Goal: Information Seeking & Learning: Learn about a topic

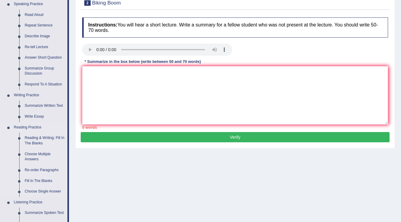
scroll to position [72, 0]
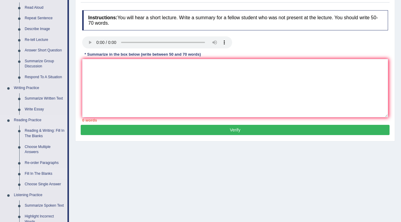
click at [43, 170] on link "Fill In The Blanks" at bounding box center [44, 174] width 45 height 11
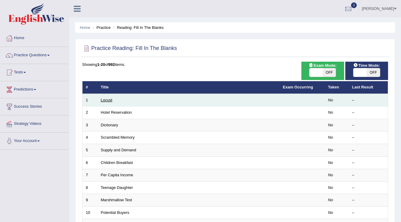
click at [106, 99] on link "Locust" at bounding box center [106, 100] width 11 height 5
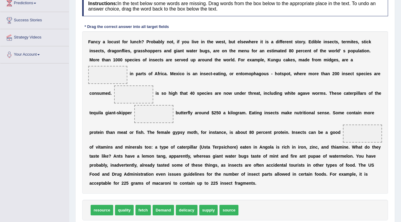
scroll to position [79, 0]
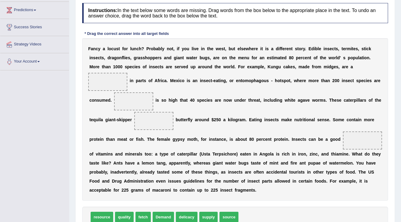
click at [103, 74] on span at bounding box center [107, 82] width 39 height 18
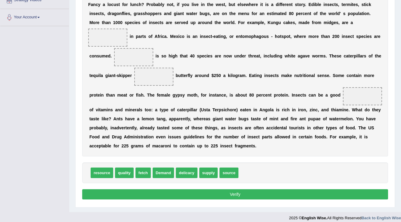
scroll to position [128, 0]
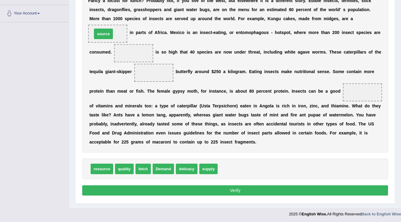
drag, startPoint x: 228, startPoint y: 169, endPoint x: 103, endPoint y: 35, distance: 184.2
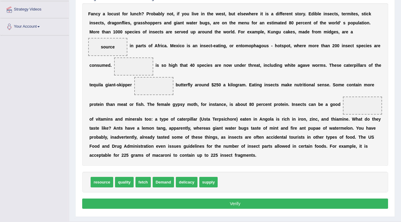
scroll to position [104, 0]
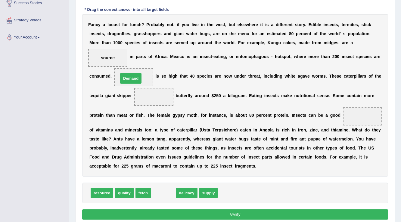
drag, startPoint x: 160, startPoint y: 191, endPoint x: 127, endPoint y: 76, distance: 119.2
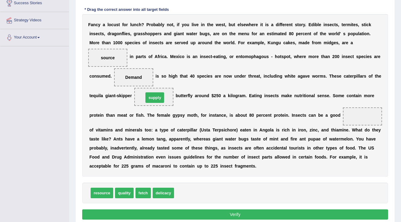
drag, startPoint x: 183, startPoint y: 193, endPoint x: 153, endPoint y: 98, distance: 99.9
drag, startPoint x: 111, startPoint y: 55, endPoint x: 365, endPoint y: 113, distance: 260.7
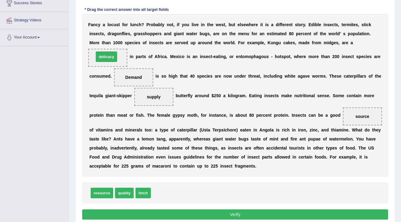
drag, startPoint x: 161, startPoint y: 194, endPoint x: 104, endPoint y: 57, distance: 148.0
drag, startPoint x: 101, startPoint y: 56, endPoint x: 173, endPoint y: 225, distance: 184.2
click at [173, 119] on html "Toggle navigation Home Practice Questions Speaking Practice Read Aloud Repeat S…" at bounding box center [200, 7] width 401 height 222
drag, startPoint x: 110, startPoint y: 60, endPoint x: 137, endPoint y: 117, distance: 62.7
click at [148, 145] on div "F a n c y a l o c u s t f o r l u n c h ? P r o b a b l y n o t , i f y o u l i…" at bounding box center [235, 95] width 306 height 163
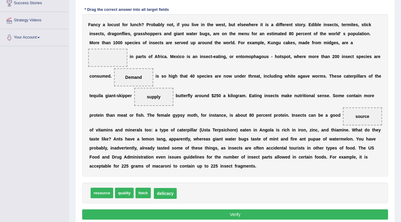
drag, startPoint x: 110, startPoint y: 58, endPoint x: 166, endPoint y: 193, distance: 146.0
drag, startPoint x: 158, startPoint y: 95, endPoint x: 112, endPoint y: 56, distance: 60.4
drag, startPoint x: 148, startPoint y: 195, endPoint x: 153, endPoint y: 98, distance: 97.4
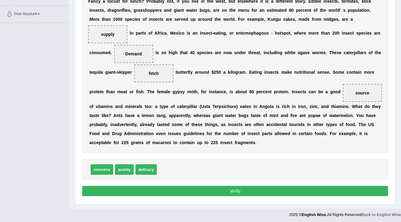
scroll to position [128, 0]
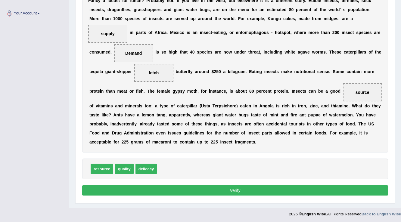
click at [263, 187] on button "Verify" at bounding box center [235, 190] width 306 height 10
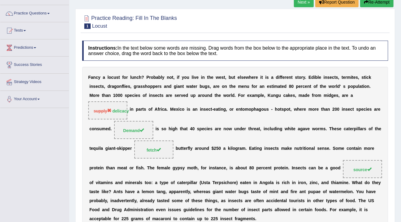
scroll to position [12, 0]
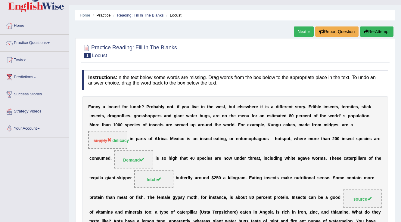
click at [385, 29] on button "Re-Attempt" at bounding box center [376, 31] width 33 height 10
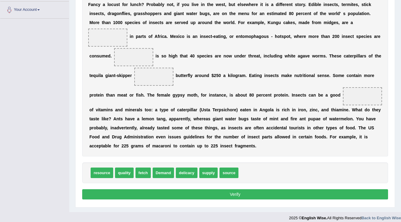
scroll to position [133, 0]
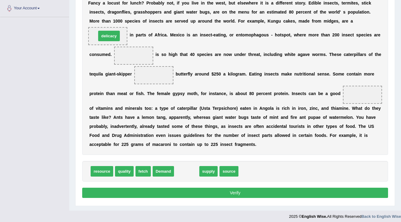
drag, startPoint x: 180, startPoint y: 171, endPoint x: 102, endPoint y: 36, distance: 156.2
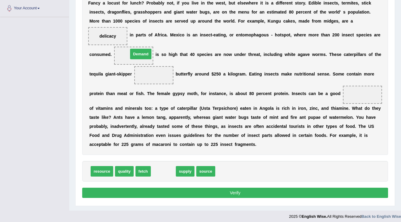
drag, startPoint x: 170, startPoint y: 171, endPoint x: 147, endPoint y: 54, distance: 119.3
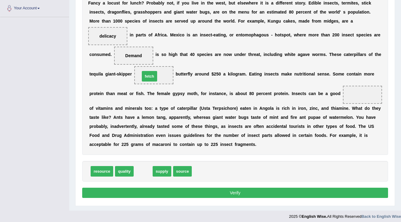
drag, startPoint x: 143, startPoint y: 170, endPoint x: 149, endPoint y: 76, distance: 95.0
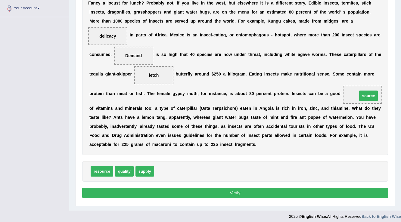
drag, startPoint x: 168, startPoint y: 169, endPoint x: 371, endPoint y: 93, distance: 216.8
click at [232, 193] on button "Verify" at bounding box center [235, 193] width 306 height 10
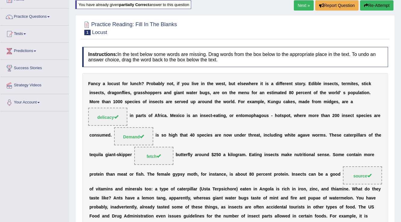
scroll to position [39, 0]
click at [298, 4] on link "Next »" at bounding box center [304, 5] width 20 height 10
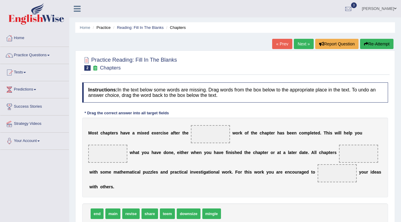
scroll to position [24, 0]
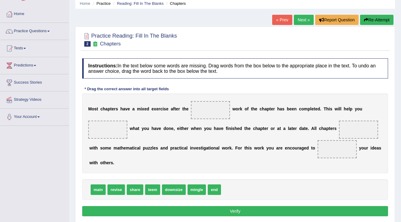
click at [93, 189] on span "main" at bounding box center [98, 190] width 15 height 11
drag, startPoint x: 95, startPoint y: 187, endPoint x: 104, endPoint y: 122, distance: 65.9
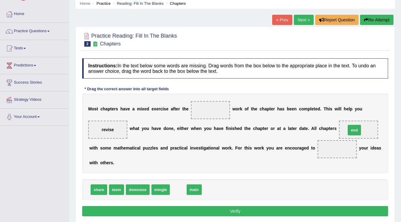
drag, startPoint x: 177, startPoint y: 191, endPoint x: 353, endPoint y: 131, distance: 185.9
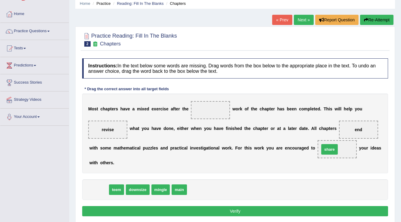
drag, startPoint x: 97, startPoint y: 187, endPoint x: 328, endPoint y: 147, distance: 234.1
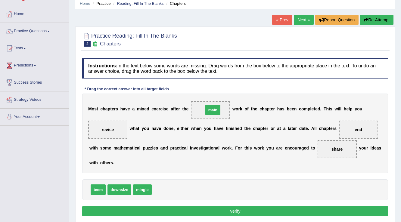
drag, startPoint x: 162, startPoint y: 191, endPoint x: 214, endPoint y: 112, distance: 95.1
click at [213, 212] on button "Verify" at bounding box center [235, 211] width 306 height 10
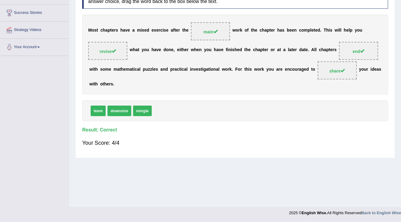
scroll to position [0, 0]
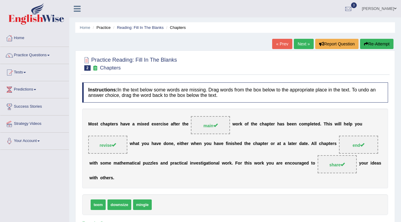
click at [301, 42] on link "Next »" at bounding box center [304, 44] width 20 height 10
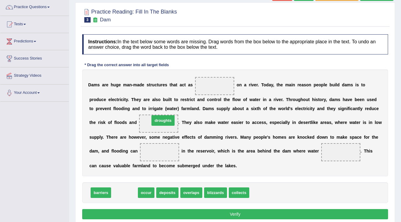
drag, startPoint x: 121, startPoint y: 192, endPoint x: 160, endPoint y: 120, distance: 81.9
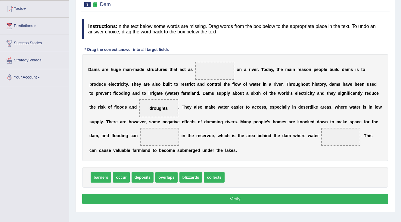
scroll to position [72, 0]
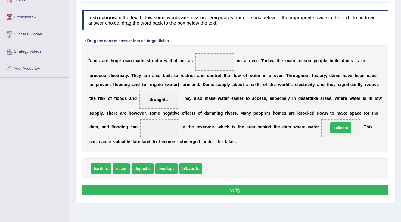
drag, startPoint x: 216, startPoint y: 169, endPoint x: 342, endPoint y: 129, distance: 132.9
drag, startPoint x: 122, startPoint y: 166, endPoint x: 160, endPoint y: 126, distance: 55.4
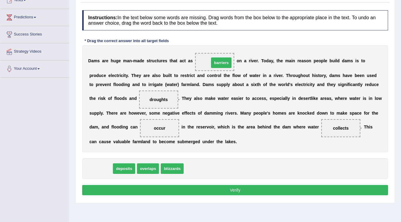
drag, startPoint x: 96, startPoint y: 170, endPoint x: 217, endPoint y: 64, distance: 160.4
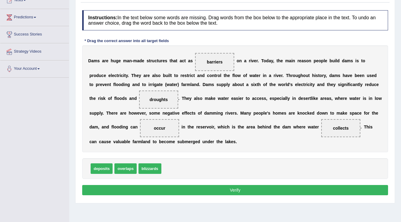
click at [258, 191] on button "Verify" at bounding box center [235, 190] width 306 height 10
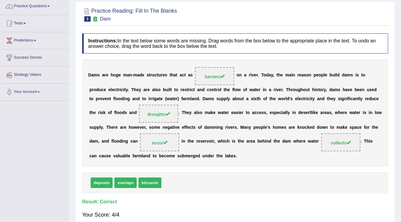
scroll to position [22, 0]
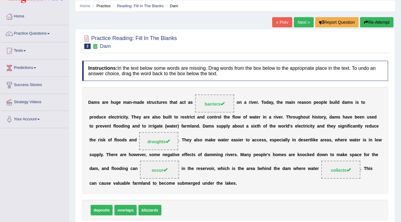
click at [305, 20] on link "Next »" at bounding box center [304, 22] width 20 height 10
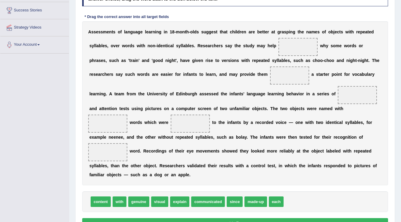
scroll to position [120, 0]
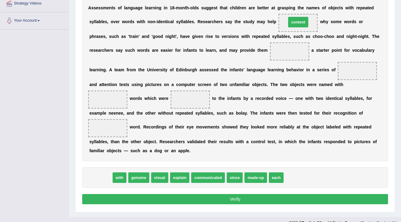
drag, startPoint x: 102, startPoint y: 179, endPoint x: 300, endPoint y: 24, distance: 251.4
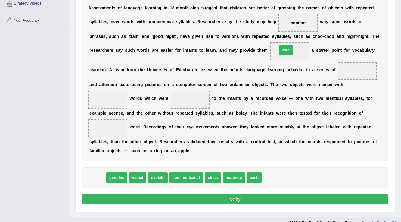
drag, startPoint x: 98, startPoint y: 176, endPoint x: 287, endPoint y: 48, distance: 227.4
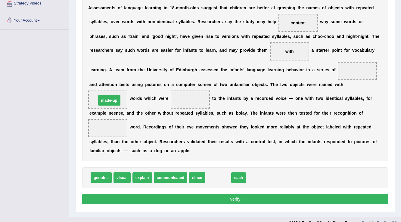
drag, startPoint x: 213, startPoint y: 178, endPoint x: 104, endPoint y: 101, distance: 133.6
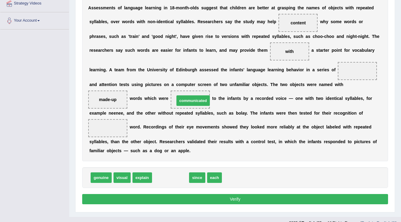
drag, startPoint x: 167, startPoint y: 177, endPoint x: 189, endPoint y: 100, distance: 80.3
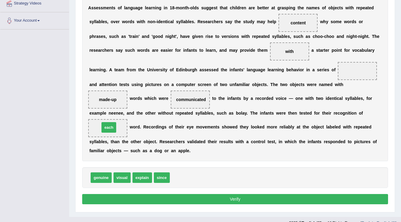
drag, startPoint x: 181, startPoint y: 176, endPoint x: 110, endPoint y: 126, distance: 86.3
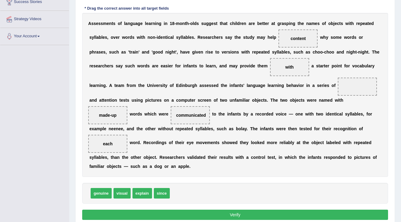
scroll to position [96, 0]
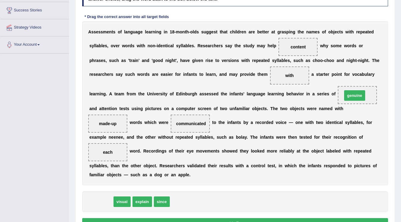
drag, startPoint x: 105, startPoint y: 203, endPoint x: 359, endPoint y: 96, distance: 274.9
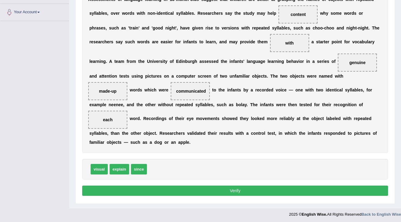
scroll to position [129, 0]
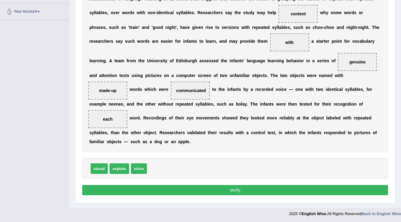
click at [290, 188] on button "Verify" at bounding box center [235, 190] width 306 height 10
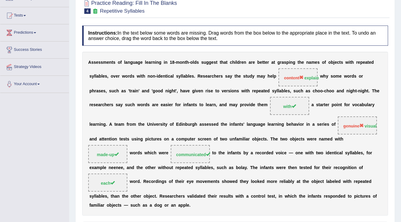
scroll to position [13, 0]
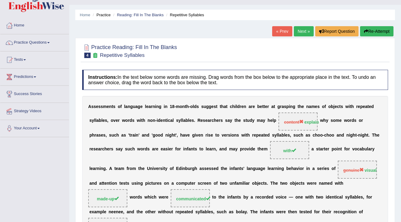
click at [386, 25] on div "Home Practice Reading: Fill In The Blanks Repetitive Syllables « Prev Next » Re…" at bounding box center [235, 157] width 332 height 341
click at [387, 31] on button "Re-Attempt" at bounding box center [376, 31] width 33 height 10
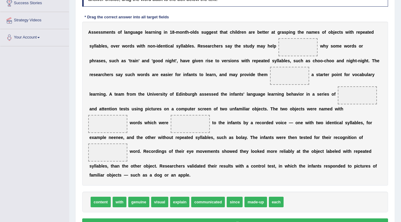
scroll to position [109, 0]
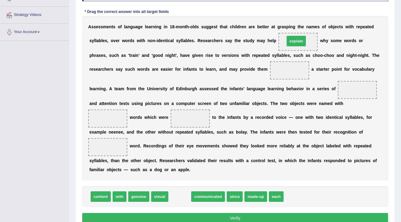
drag, startPoint x: 180, startPoint y: 196, endPoint x: 297, endPoint y: 40, distance: 194.7
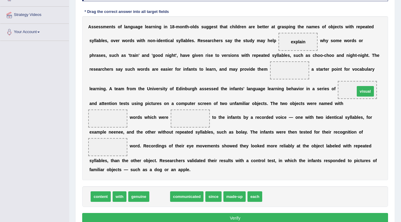
drag, startPoint x: 159, startPoint y: 196, endPoint x: 364, endPoint y: 90, distance: 231.2
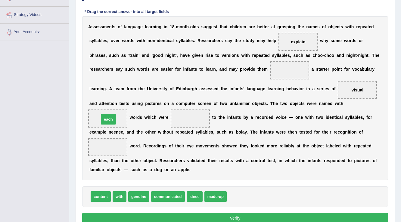
drag, startPoint x: 236, startPoint y: 198, endPoint x: 108, endPoint y: 120, distance: 149.3
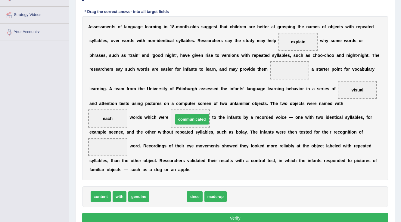
drag, startPoint x: 171, startPoint y: 196, endPoint x: 195, endPoint y: 119, distance: 80.7
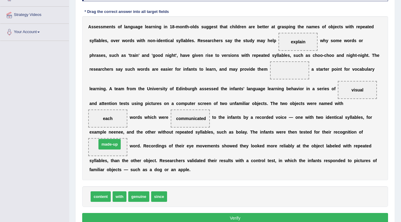
drag, startPoint x: 189, startPoint y: 197, endPoint x: 119, endPoint y: 145, distance: 88.0
drag, startPoint x: 99, startPoint y: 195, endPoint x: 282, endPoint y: 68, distance: 222.6
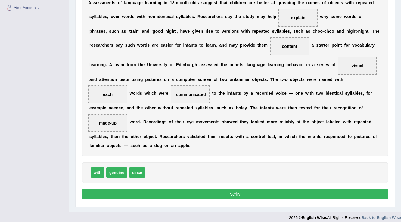
drag, startPoint x: 242, startPoint y: 196, endPoint x: 242, endPoint y: 190, distance: 5.7
click at [242, 196] on button "Verify" at bounding box center [235, 194] width 306 height 10
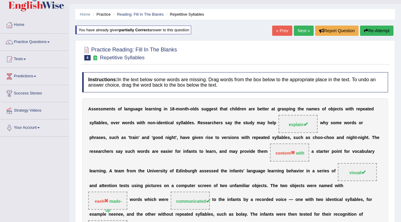
scroll to position [0, 0]
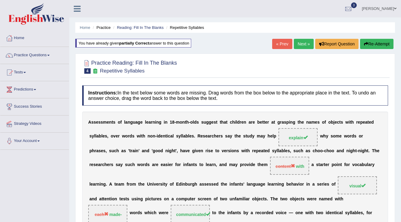
click at [384, 44] on button "Re-Attempt" at bounding box center [376, 44] width 33 height 10
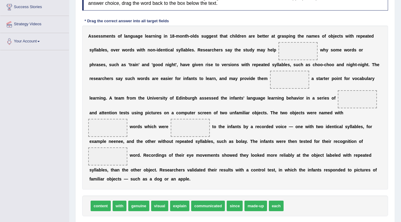
scroll to position [120, 0]
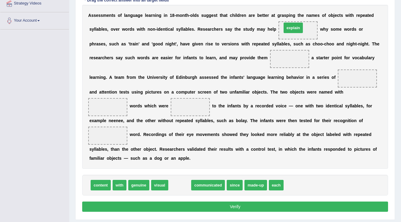
drag, startPoint x: 180, startPoint y: 185, endPoint x: 294, endPoint y: 27, distance: 193.8
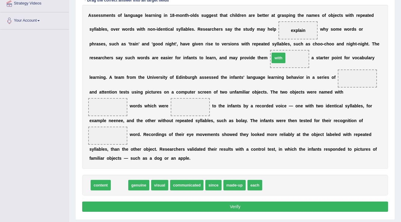
drag, startPoint x: 121, startPoint y: 185, endPoint x: 280, endPoint y: 58, distance: 203.7
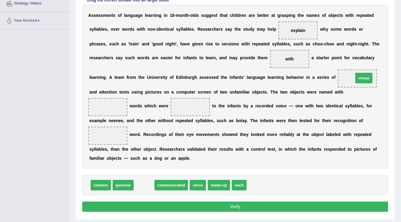
drag, startPoint x: 140, startPoint y: 187, endPoint x: 359, endPoint y: 79, distance: 244.2
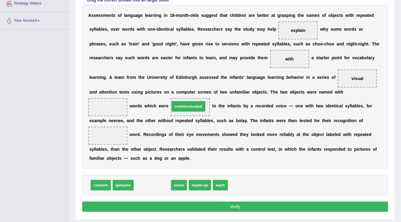
drag, startPoint x: 155, startPoint y: 183, endPoint x: 192, endPoint y: 104, distance: 86.9
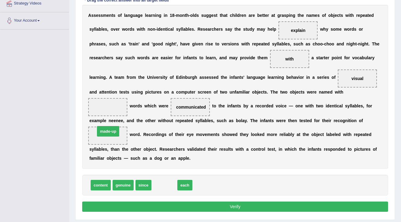
drag, startPoint x: 168, startPoint y: 186, endPoint x: 112, endPoint y: 132, distance: 77.9
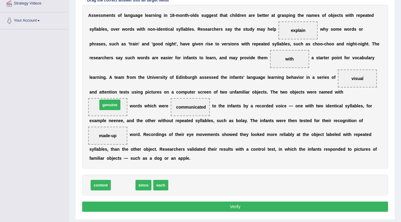
drag, startPoint x: 123, startPoint y: 187, endPoint x: 109, endPoint y: 106, distance: 81.5
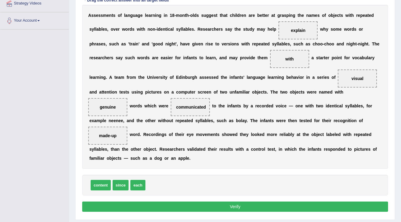
click at [228, 204] on button "Verify" at bounding box center [235, 207] width 306 height 10
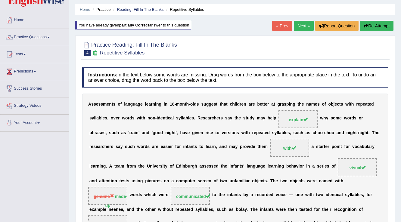
scroll to position [16, 0]
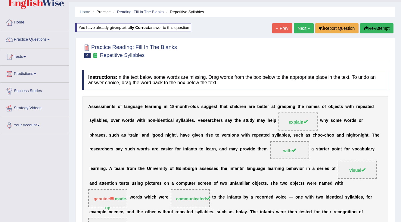
click at [383, 25] on button "Re-Attempt" at bounding box center [376, 28] width 33 height 10
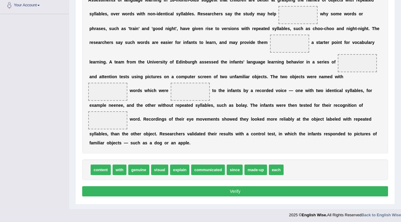
scroll to position [136, 0]
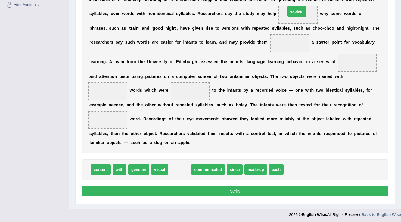
drag, startPoint x: 181, startPoint y: 166, endPoint x: 298, endPoint y: 8, distance: 196.9
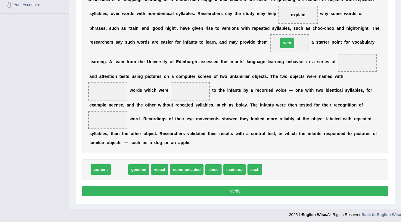
drag, startPoint x: 121, startPoint y: 169, endPoint x: 289, endPoint y: 42, distance: 210.4
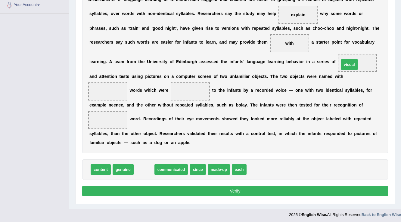
drag, startPoint x: 145, startPoint y: 168, endPoint x: 350, endPoint y: 63, distance: 230.6
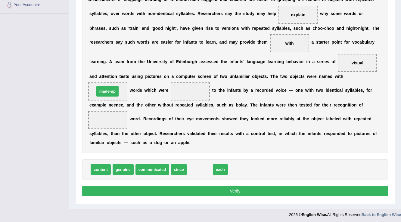
drag, startPoint x: 202, startPoint y: 171, endPoint x: 109, endPoint y: 93, distance: 121.1
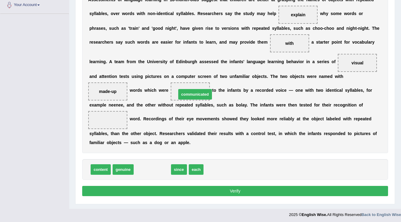
drag, startPoint x: 166, startPoint y: 151, endPoint x: 204, endPoint y: 94, distance: 67.9
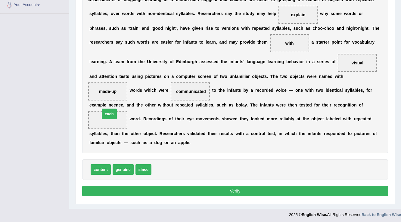
drag, startPoint x: 167, startPoint y: 169, endPoint x: 116, endPoint y: 113, distance: 75.8
click at [281, 191] on button "Verify" at bounding box center [235, 191] width 306 height 10
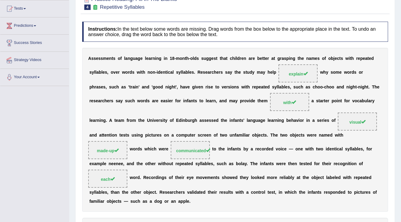
scroll to position [0, 0]
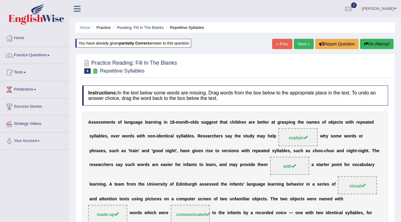
click at [301, 46] on link "Next »" at bounding box center [304, 44] width 20 height 10
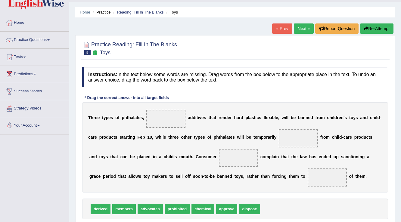
scroll to position [24, 0]
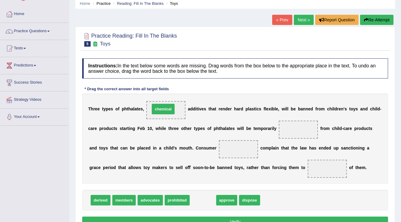
drag, startPoint x: 208, startPoint y: 202, endPoint x: 169, endPoint y: 111, distance: 99.5
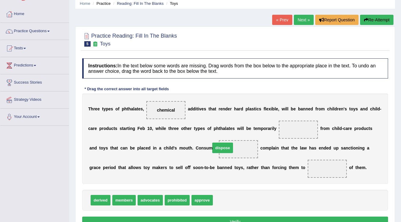
drag, startPoint x: 225, startPoint y: 200, endPoint x: 223, endPoint y: 148, distance: 52.4
drag, startPoint x: 222, startPoint y: 148, endPoint x: 221, endPoint y: 202, distance: 54.2
click at [198, 199] on span "approve" at bounding box center [201, 200] width 21 height 11
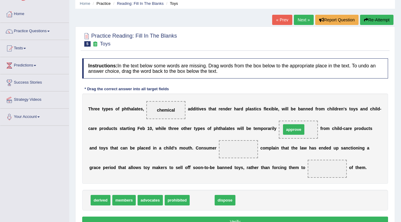
drag, startPoint x: 202, startPoint y: 204, endPoint x: 294, endPoint y: 133, distance: 115.7
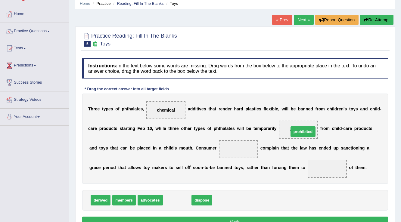
drag, startPoint x: 174, startPoint y: 199, endPoint x: 300, endPoint y: 130, distance: 143.3
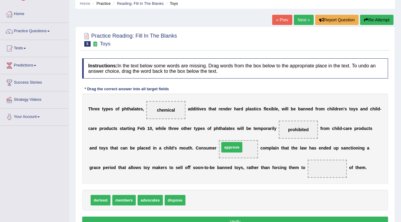
drag, startPoint x: 197, startPoint y: 200, endPoint x: 231, endPoint y: 147, distance: 63.0
drag, startPoint x: 158, startPoint y: 203, endPoint x: 241, endPoint y: 150, distance: 98.8
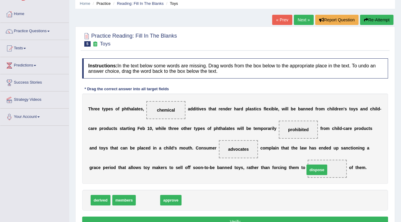
drag, startPoint x: 154, startPoint y: 201, endPoint x: 323, endPoint y: 171, distance: 171.6
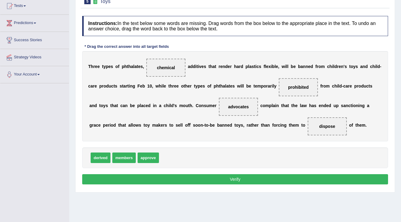
scroll to position [72, 0]
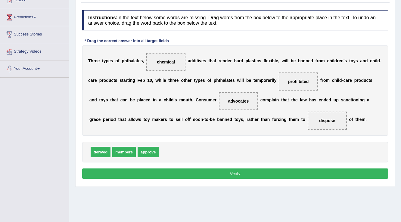
click at [264, 173] on button "Verify" at bounding box center [235, 174] width 306 height 10
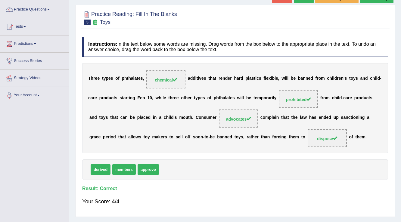
scroll to position [22, 0]
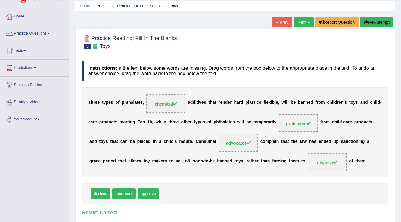
click at [305, 21] on link "Next »" at bounding box center [304, 22] width 20 height 10
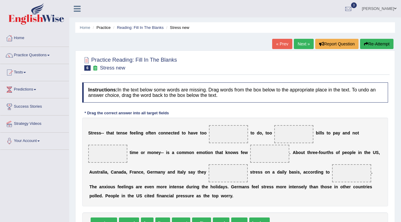
scroll to position [24, 0]
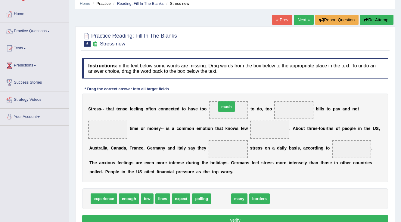
drag, startPoint x: 221, startPoint y: 196, endPoint x: 226, endPoint y: 104, distance: 92.3
drag, startPoint x: 225, startPoint y: 200, endPoint x: 291, endPoint y: 111, distance: 111.9
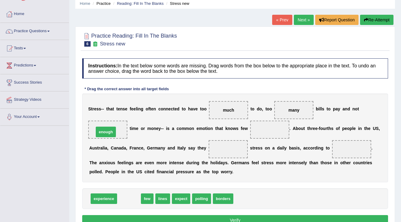
drag, startPoint x: 136, startPoint y: 199, endPoint x: 113, endPoint y: 132, distance: 70.7
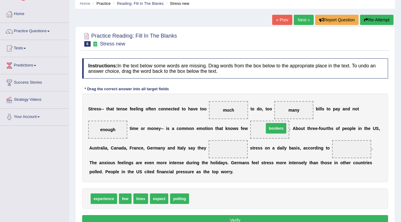
drag, startPoint x: 206, startPoint y: 186, endPoint x: 275, endPoint y: 126, distance: 91.3
drag, startPoint x: 140, startPoint y: 197, endPoint x: 273, endPoint y: 126, distance: 150.6
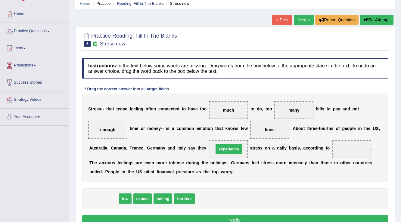
drag, startPoint x: 125, startPoint y: 189, endPoint x: 237, endPoint y: 147, distance: 119.5
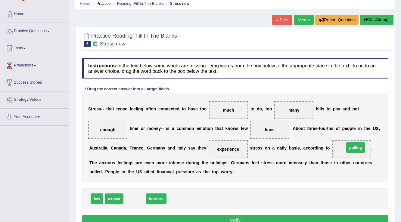
drag, startPoint x: 138, startPoint y: 198, endPoint x: 359, endPoint y: 147, distance: 226.8
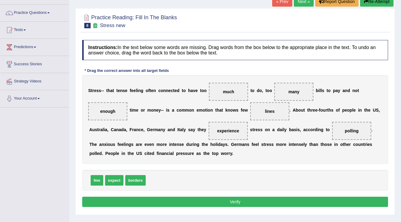
scroll to position [48, 0]
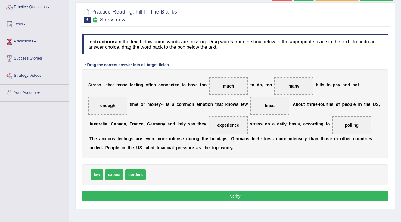
click at [252, 197] on button "Verify" at bounding box center [235, 196] width 306 height 10
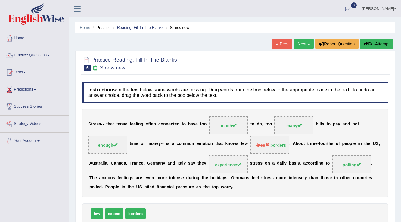
scroll to position [0, 0]
click at [384, 45] on button "Re-Attempt" at bounding box center [376, 44] width 33 height 10
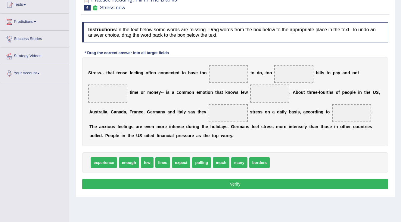
scroll to position [72, 0]
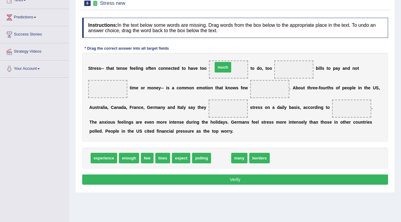
drag, startPoint x: 218, startPoint y: 156, endPoint x: 220, endPoint y: 65, distance: 90.9
drag, startPoint x: 225, startPoint y: 158, endPoint x: 301, endPoint y: 70, distance: 115.9
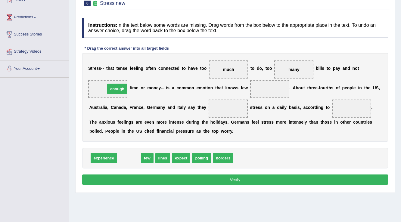
drag, startPoint x: 135, startPoint y: 160, endPoint x: 123, endPoint y: 91, distance: 70.2
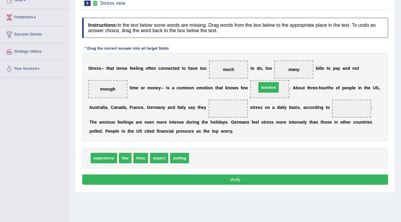
drag, startPoint x: 197, startPoint y: 158, endPoint x: 265, endPoint y: 87, distance: 97.7
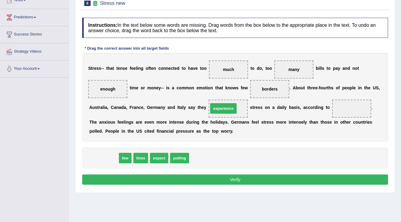
drag, startPoint x: 104, startPoint y: 159, endPoint x: 223, endPoint y: 110, distance: 129.4
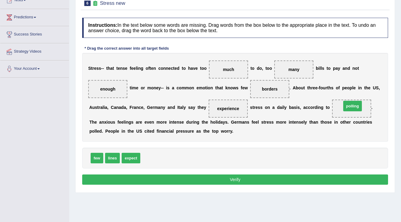
drag, startPoint x: 148, startPoint y: 157, endPoint x: 350, endPoint y: 105, distance: 207.7
click at [302, 177] on button "Verify" at bounding box center [235, 180] width 306 height 10
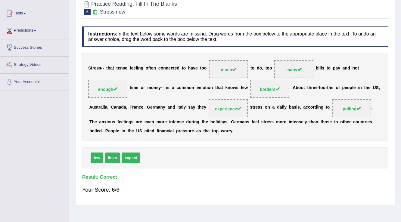
scroll to position [0, 0]
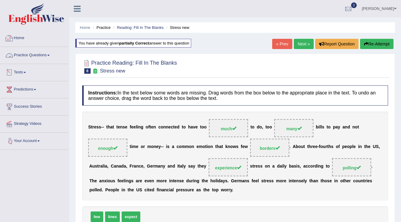
click at [47, 55] on link "Practice Questions" at bounding box center [34, 54] width 69 height 15
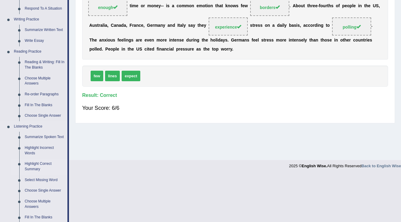
scroll to position [169, 0]
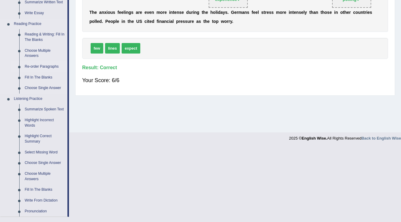
click at [42, 71] on link "Re-order Paragraphs" at bounding box center [44, 66] width 45 height 11
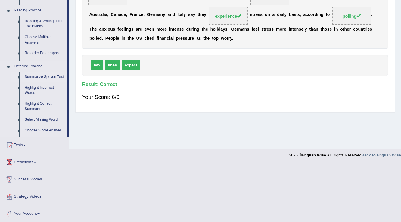
scroll to position [94, 0]
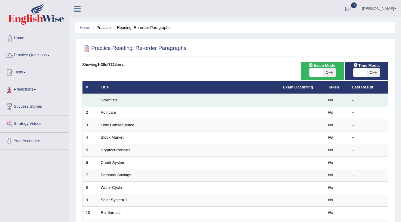
click at [117, 98] on td "Scientists" at bounding box center [189, 100] width 182 height 13
click at [115, 99] on link "Scientists" at bounding box center [109, 100] width 17 height 5
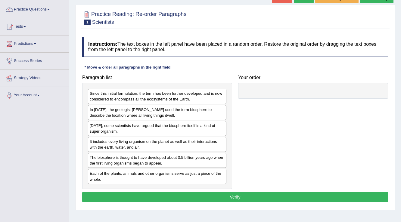
scroll to position [46, 0]
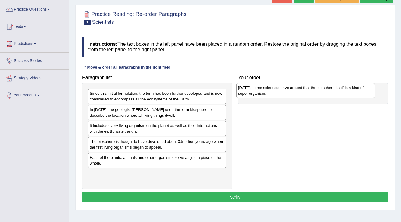
drag, startPoint x: 160, startPoint y: 128, endPoint x: 309, endPoint y: 91, distance: 153.1
click at [309, 91] on div "[DATE], some scientists have argued that the biosphere itself is a kind of supe…" at bounding box center [305, 90] width 139 height 15
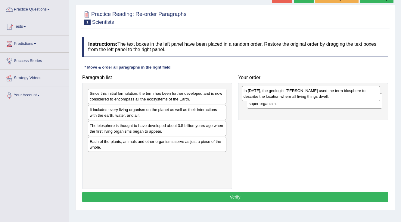
drag, startPoint x: 155, startPoint y: 116, endPoint x: 309, endPoint y: 94, distance: 155.6
click at [309, 94] on div "In [DATE], the geologist [PERSON_NAME] used the term biosphere to describe the …" at bounding box center [311, 93] width 139 height 15
click at [309, 92] on div "In [DATE], the geologist [PERSON_NAME] used the term biosphere to describe the …" at bounding box center [311, 91] width 139 height 15
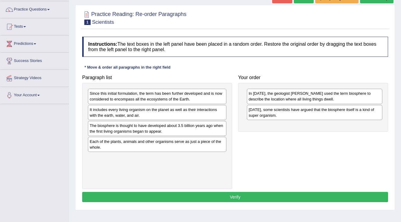
click at [310, 90] on div "In [DATE], the geologist [PERSON_NAME] used the term biosphere to describe the …" at bounding box center [314, 96] width 135 height 15
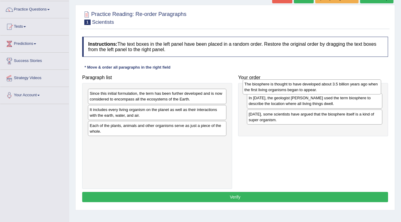
drag, startPoint x: 117, startPoint y: 128, endPoint x: 272, endPoint y: 87, distance: 160.1
click at [272, 87] on div "The biosphere is thought to have developed about 3.5 billion years ago when the…" at bounding box center [312, 86] width 139 height 15
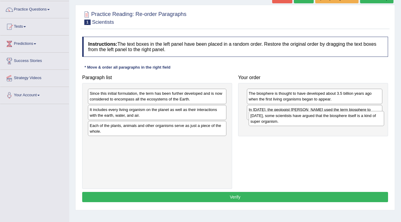
drag, startPoint x: 284, startPoint y: 127, endPoint x: 284, endPoint y: 105, distance: 22.3
click at [284, 111] on div "[DATE], some scientists have argued that the biosphere itself is a kind of supe…" at bounding box center [317, 118] width 136 height 15
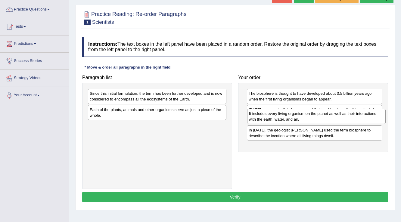
drag, startPoint x: 167, startPoint y: 115, endPoint x: 326, endPoint y: 119, distance: 159.3
click at [326, 119] on div "It includes every living organism on the planet as well as their interactions w…" at bounding box center [316, 116] width 139 height 15
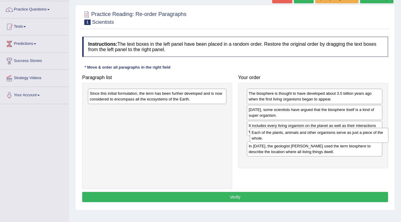
drag, startPoint x: 140, startPoint y: 114, endPoint x: 302, endPoint y: 137, distance: 163.6
click at [302, 137] on div "Each of the plants, animals and other organisms serve as just a piece of the wh…" at bounding box center [319, 135] width 139 height 15
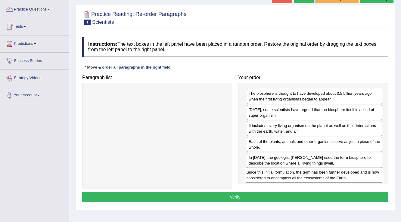
drag, startPoint x: 144, startPoint y: 96, endPoint x: 301, endPoint y: 175, distance: 175.6
click at [301, 175] on div "Since this initial formulation, the term has been further developed and is now …" at bounding box center [314, 175] width 139 height 15
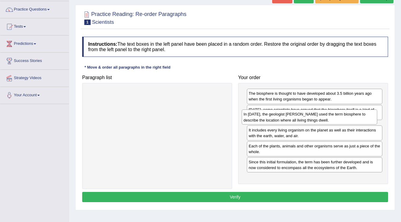
drag, startPoint x: 314, startPoint y: 161, endPoint x: 309, endPoint y: 119, distance: 43.1
click at [309, 119] on div "In 1875, the geologist Eduard Suess used the term biosphere to describe the loc…" at bounding box center [310, 117] width 136 height 15
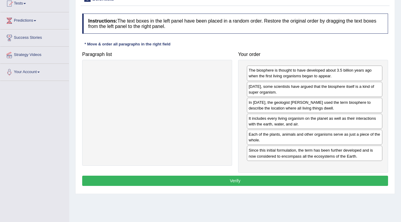
scroll to position [70, 0]
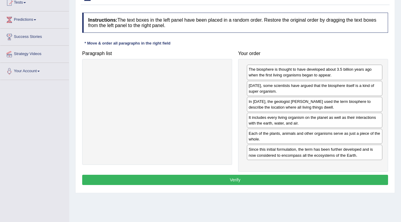
click at [233, 178] on button "Verify" at bounding box center [235, 180] width 306 height 10
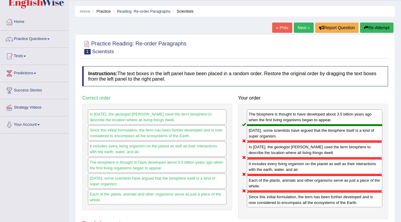
scroll to position [24, 0]
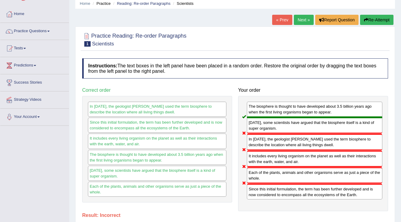
click at [381, 17] on button "Re-Attempt" at bounding box center [376, 20] width 33 height 10
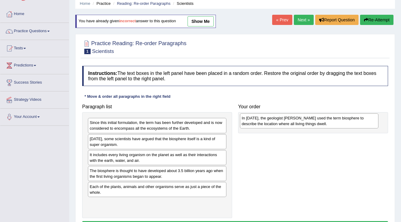
drag, startPoint x: 98, startPoint y: 143, endPoint x: 248, endPoint y: 123, distance: 151.3
click at [248, 123] on div "In [DATE], the geologist [PERSON_NAME] used the term biosphere to describe the …" at bounding box center [309, 120] width 139 height 15
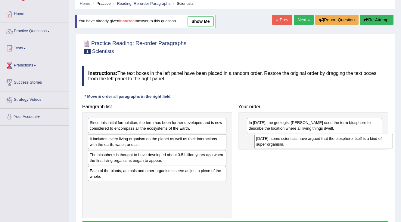
drag, startPoint x: 112, startPoint y: 143, endPoint x: 273, endPoint y: 142, distance: 161.1
click at [273, 142] on div "[DATE], some scientists have argued that the biosphere itself is a kind of supe…" at bounding box center [323, 141] width 139 height 15
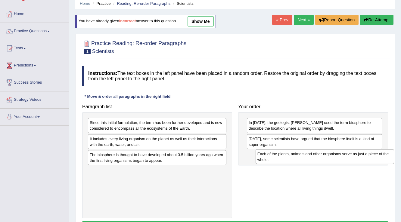
drag, startPoint x: 301, startPoint y: 169, endPoint x: 266, endPoint y: 157, distance: 36.9
click at [266, 158] on div "Each of the plants, animals and other organisms serve as just a piece of the wh…" at bounding box center [325, 156] width 139 height 15
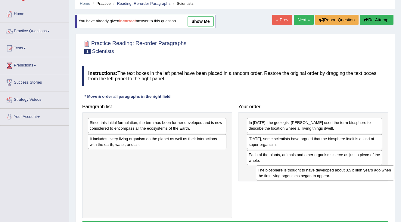
drag, startPoint x: 150, startPoint y: 157, endPoint x: 299, endPoint y: 169, distance: 149.6
click at [314, 172] on div "The biosphere is thought to have developed about 3.5 billion years ago when the…" at bounding box center [325, 173] width 139 height 15
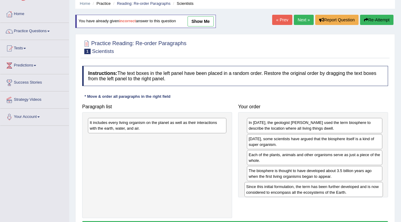
drag, startPoint x: 108, startPoint y: 121, endPoint x: 259, endPoint y: 182, distance: 162.7
click at [262, 182] on div "Since this initial formulation, the term has been further developed and is now …" at bounding box center [313, 189] width 139 height 15
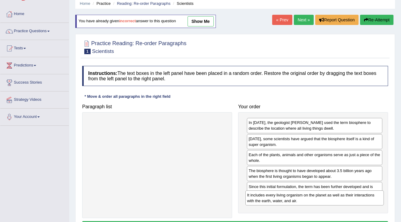
drag, startPoint x: 116, startPoint y: 123, endPoint x: 274, endPoint y: 195, distance: 173.4
click at [274, 195] on div "It includes every living organism on the planet as well as their interactions w…" at bounding box center [314, 198] width 139 height 15
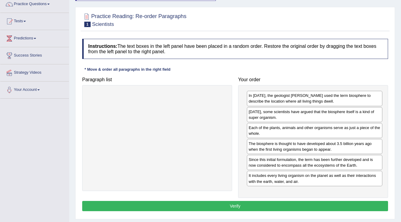
scroll to position [72, 0]
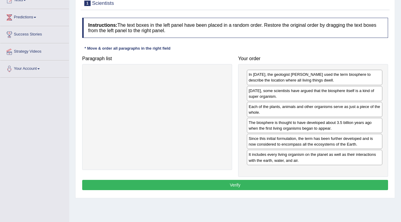
click at [271, 188] on button "Verify" at bounding box center [235, 185] width 306 height 10
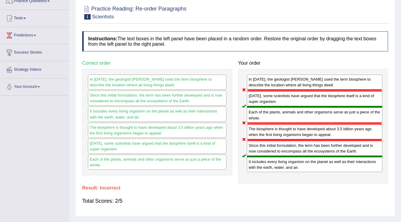
scroll to position [24, 0]
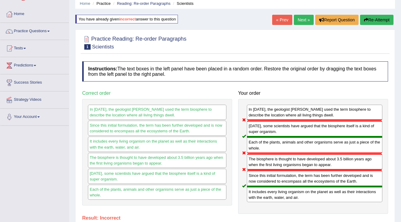
click at [384, 22] on button "Re-Attempt" at bounding box center [376, 20] width 33 height 10
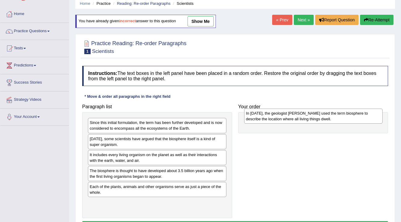
drag, startPoint x: 117, startPoint y: 143, endPoint x: 263, endPoint y: 118, distance: 147.8
click at [263, 118] on div "In [DATE], the geologist [PERSON_NAME] used the term biosphere to describe the …" at bounding box center [313, 116] width 139 height 15
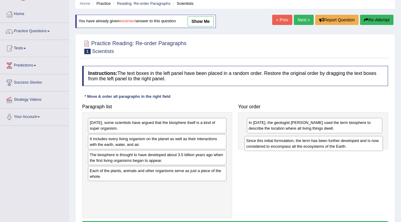
drag, startPoint x: 118, startPoint y: 128, endPoint x: 275, endPoint y: 146, distance: 157.6
click at [275, 146] on div "Since this initial formulation, the term has been further developed and is now …" at bounding box center [313, 143] width 139 height 15
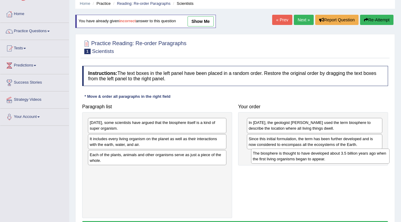
drag, startPoint x: 109, startPoint y: 158, endPoint x: 272, endPoint y: 157, distance: 163.2
click at [272, 157] on div "The biosphere is thought to have developed about 3.5 billion years ago when the…" at bounding box center [320, 156] width 139 height 15
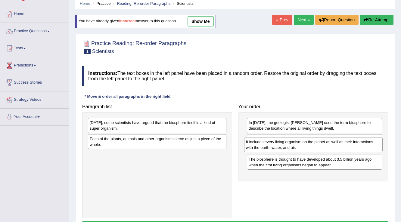
drag, startPoint x: 189, startPoint y: 142, endPoint x: 345, endPoint y: 145, distance: 156.3
click at [345, 145] on div "It includes every living organism on the planet as well as their interactions w…" at bounding box center [313, 144] width 139 height 15
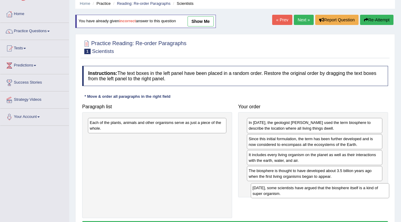
drag, startPoint x: 153, startPoint y: 125, endPoint x: 299, endPoint y: 188, distance: 159.1
click at [314, 190] on div "[DATE], some scientists have argued that the biosphere itself is a kind of supe…" at bounding box center [320, 190] width 139 height 15
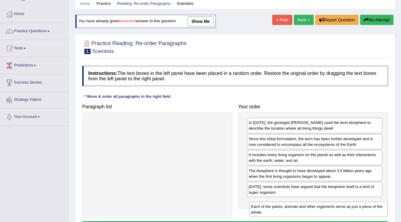
drag, startPoint x: 172, startPoint y: 128, endPoint x: 330, endPoint y: 210, distance: 177.6
click at [330, 210] on div "Each of the plants, animals and other organisms serve as just a piece of the wh…" at bounding box center [318, 209] width 139 height 15
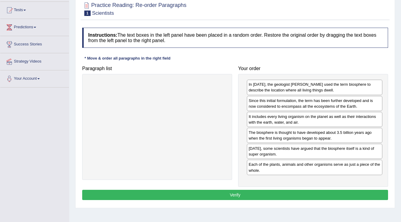
scroll to position [72, 0]
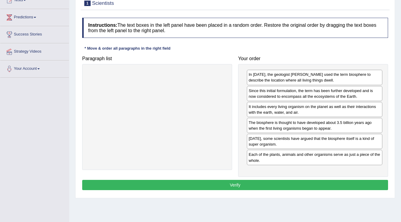
click at [271, 183] on button "Verify" at bounding box center [235, 185] width 306 height 10
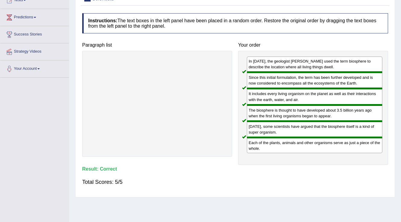
scroll to position [0, 0]
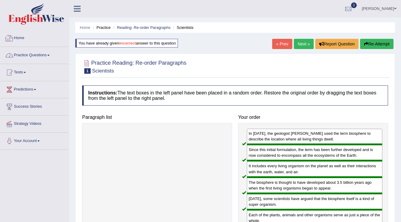
click at [51, 58] on link "Practice Questions" at bounding box center [34, 54] width 69 height 15
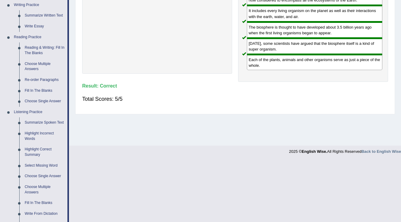
scroll to position [144, 0]
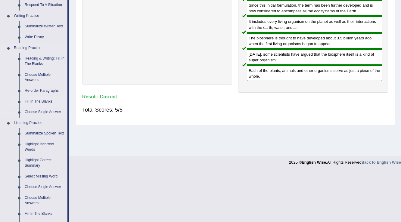
click at [40, 101] on link "Fill In The Blanks" at bounding box center [44, 101] width 45 height 11
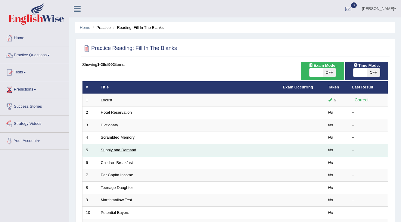
click at [123, 151] on link "Supply and Demand" at bounding box center [119, 150] width 36 height 5
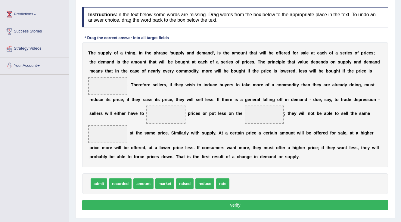
scroll to position [70, 0]
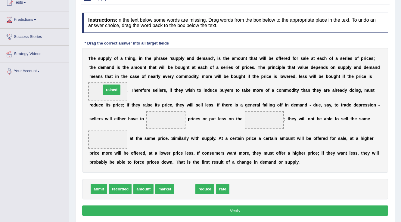
drag, startPoint x: 190, startPoint y: 190, endPoint x: 115, endPoint y: 92, distance: 123.3
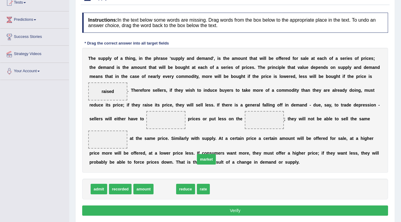
drag, startPoint x: 166, startPoint y: 188, endPoint x: 242, endPoint y: 135, distance: 92.3
click at [216, 154] on span "market" at bounding box center [206, 159] width 19 height 11
click at [272, 118] on span at bounding box center [264, 120] width 39 height 18
drag, startPoint x: 281, startPoint y: 112, endPoint x: 277, endPoint y: 113, distance: 3.6
click at [279, 114] on span at bounding box center [264, 120] width 39 height 18
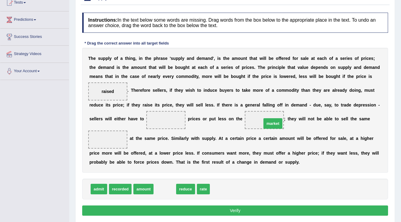
drag, startPoint x: 164, startPoint y: 189, endPoint x: 272, endPoint y: 121, distance: 127.5
click at [272, 121] on span "market" at bounding box center [272, 123] width 19 height 11
click at [272, 121] on span "market" at bounding box center [264, 120] width 20 height 11
drag, startPoint x: 162, startPoint y: 189, endPoint x: 167, endPoint y: 116, distance: 73.4
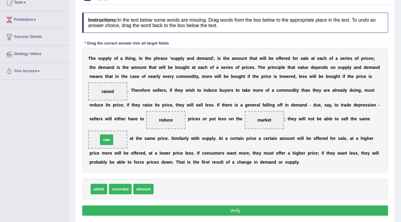
drag, startPoint x: 164, startPoint y: 191, endPoint x: 108, endPoint y: 142, distance: 74.2
click at [142, 192] on span "amount" at bounding box center [143, 189] width 20 height 11
drag, startPoint x: 142, startPoint y: 191, endPoint x: 106, endPoint y: 136, distance: 66.0
click at [249, 210] on button "Verify" at bounding box center [235, 211] width 306 height 10
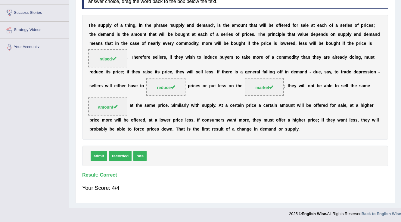
scroll to position [0, 0]
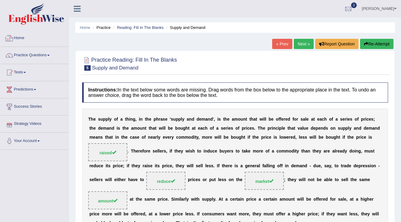
click at [51, 54] on link "Practice Questions" at bounding box center [34, 54] width 69 height 15
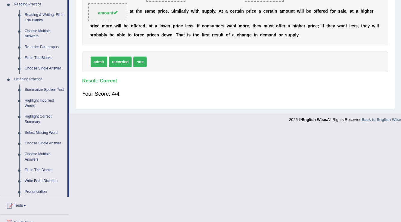
scroll to position [193, 0]
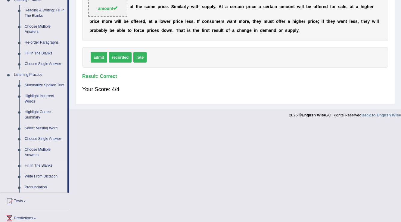
click at [30, 165] on link "Fill In The Blanks" at bounding box center [44, 165] width 45 height 11
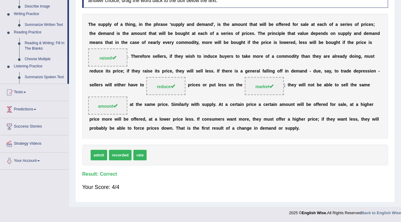
scroll to position [94, 0]
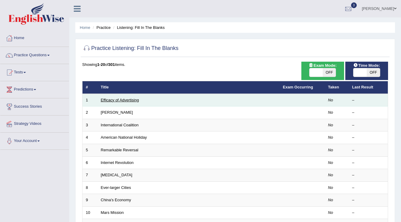
click at [114, 99] on link "Efficacy of Advertising" at bounding box center [120, 100] width 38 height 5
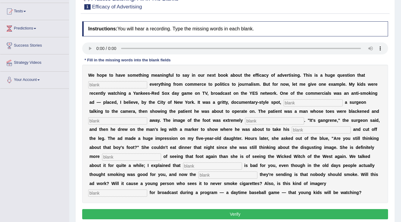
scroll to position [72, 0]
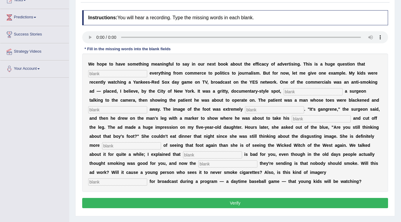
click at [109, 73] on input "text" at bounding box center [117, 73] width 59 height 7
click at [104, 71] on input "text" at bounding box center [117, 73] width 59 height 7
type input "impacts"
click at [298, 88] on input "text" at bounding box center [313, 91] width 59 height 7
type input "featireomg"
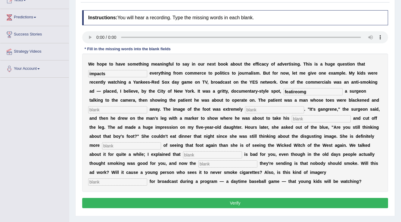
click at [132, 108] on input "text" at bounding box center [117, 109] width 59 height 7
type input "roding"
click at [256, 109] on input "text" at bounding box center [274, 109] width 59 height 7
type input "discusting"
click at [297, 118] on input "text" at bounding box center [321, 118] width 59 height 7
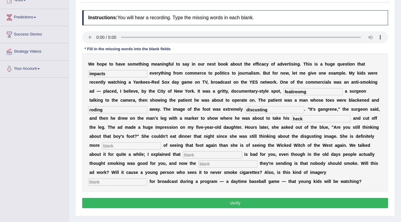
type input "heck"
click at [137, 145] on input "text" at bounding box center [131, 145] width 59 height 7
type input "scared"
click at [198, 154] on input "text" at bounding box center [212, 154] width 59 height 7
type input "smoking"
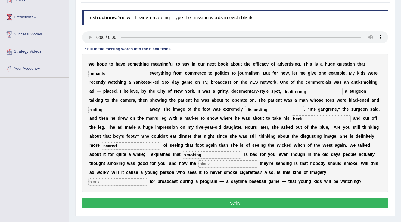
click at [210, 161] on input "text" at bounding box center [227, 163] width 59 height 7
type input "message"
click at [110, 179] on input "text" at bounding box center [117, 182] width 59 height 7
type input "appropriate"
click at [311, 92] on input "featireomg" at bounding box center [313, 91] width 59 height 7
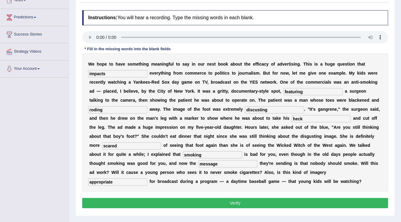
type input "featuring"
click at [276, 108] on input "discusting" at bounding box center [274, 109] width 59 height 7
type input "disgusting"
click at [316, 119] on input "heck" at bounding box center [321, 118] width 59 height 7
click at [117, 107] on input "roding" at bounding box center [117, 109] width 59 height 7
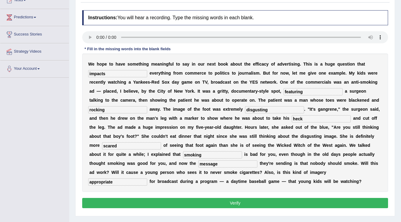
type input "rocking"
click at [313, 118] on input "heck" at bounding box center [321, 118] width 59 height 7
type input "h"
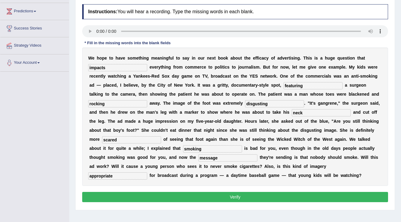
scroll to position [70, 0]
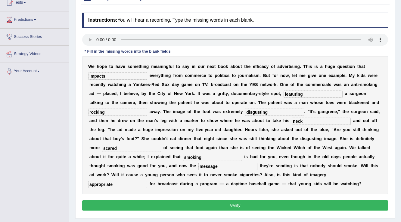
type input "neck"
click at [255, 202] on button "Verify" at bounding box center [235, 205] width 306 height 10
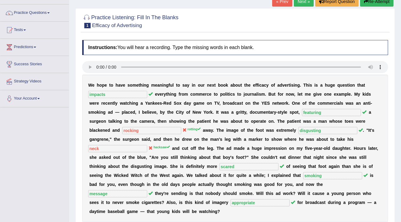
scroll to position [22, 0]
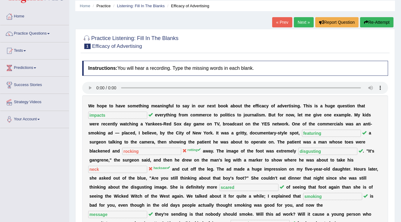
click at [368, 20] on button "Re-Attempt" at bounding box center [376, 22] width 33 height 10
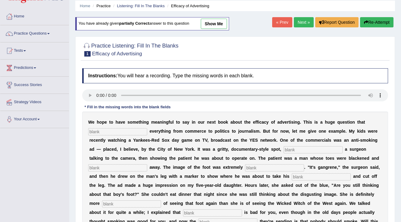
click at [107, 129] on input "text" at bounding box center [117, 131] width 59 height 7
type input "impacts"
click at [324, 148] on input "text" at bounding box center [313, 149] width 59 height 7
type input "featuring"
click at [254, 168] on input "text" at bounding box center [274, 167] width 59 height 7
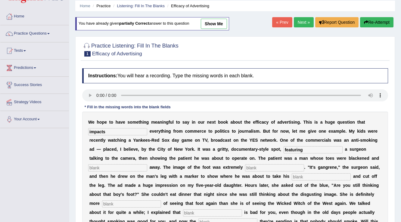
click at [135, 167] on input "text" at bounding box center [117, 167] width 59 height 7
click at [142, 168] on input "text" at bounding box center [117, 167] width 59 height 7
type input "hecksaw"
click at [265, 166] on input "text" at bounding box center [274, 167] width 59 height 7
type input "disgusting"
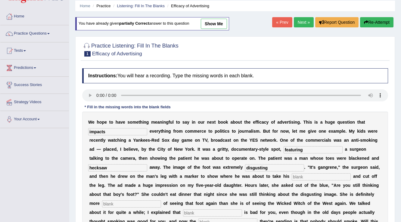
click at [308, 173] on input "text" at bounding box center [321, 176] width 59 height 7
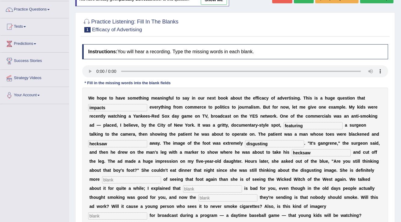
type input "hecksaw"
click at [109, 143] on input "hecksaw" at bounding box center [117, 143] width 59 height 7
type input "rotting"
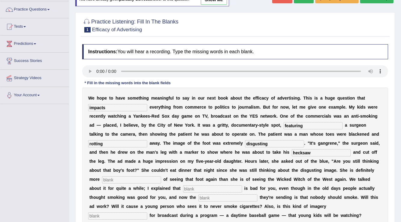
click at [132, 178] on input "text" at bounding box center [131, 179] width 59 height 7
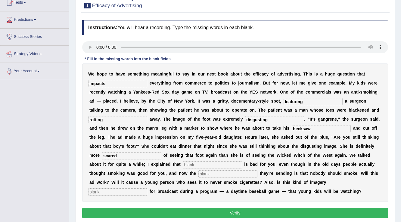
type input "scared"
click at [210, 165] on input "text" at bounding box center [212, 164] width 59 height 7
type input "smoking"
click at [211, 175] on input "text" at bounding box center [227, 173] width 59 height 7
type input "message"
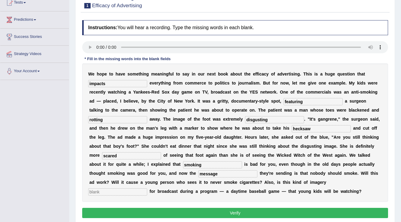
click at [93, 192] on input "text" at bounding box center [117, 191] width 59 height 7
type input "appropriate"
click at [258, 211] on button "Verify" at bounding box center [235, 213] width 306 height 10
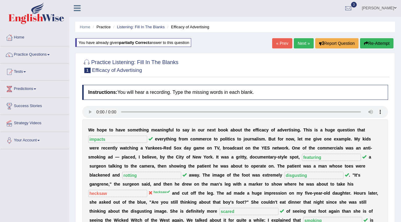
scroll to position [0, 0]
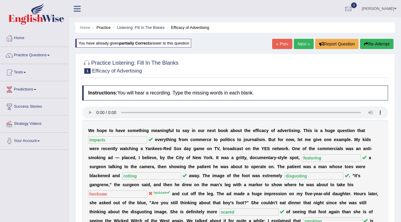
click at [384, 41] on button "Re-Attempt" at bounding box center [376, 44] width 33 height 10
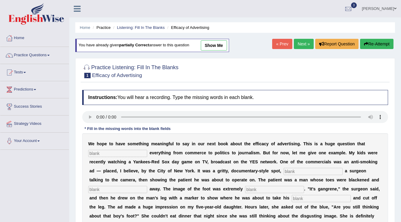
click at [314, 170] on input "text" at bounding box center [313, 171] width 59 height 7
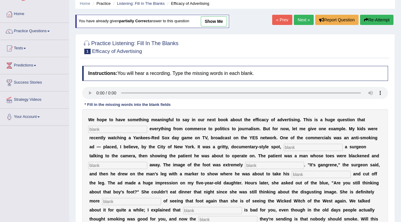
click at [132, 130] on input "text" at bounding box center [117, 129] width 59 height 7
type input "impacts"
click at [300, 144] on input "text" at bounding box center [313, 147] width 59 height 7
type input "featuring"
click at [98, 163] on input "text" at bounding box center [117, 165] width 59 height 7
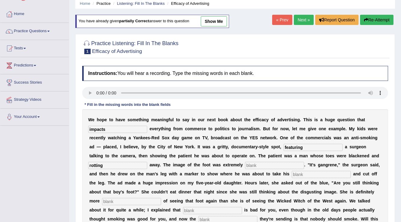
type input "rotting"
click at [272, 163] on input "text" at bounding box center [274, 165] width 59 height 7
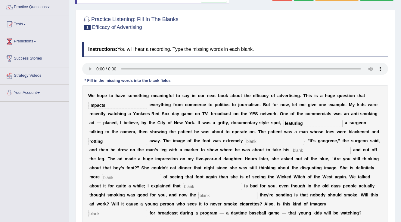
click at [297, 149] on input "text" at bounding box center [321, 150] width 59 height 7
type input "hacksaw"
click at [258, 139] on input "text" at bounding box center [274, 141] width 59 height 7
type input "disgusting"
click at [149, 174] on input "text" at bounding box center [131, 177] width 59 height 7
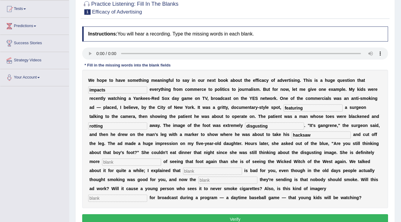
scroll to position [72, 0]
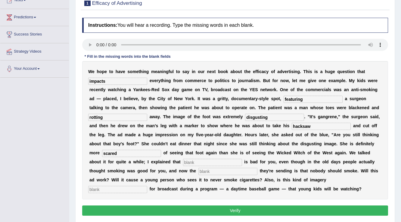
type input "scared"
click at [220, 163] on input "text" at bounding box center [212, 162] width 59 height 7
type input "smoking"
click at [211, 170] on input "text" at bounding box center [227, 171] width 59 height 7
click at [119, 190] on input "text" at bounding box center [117, 189] width 59 height 7
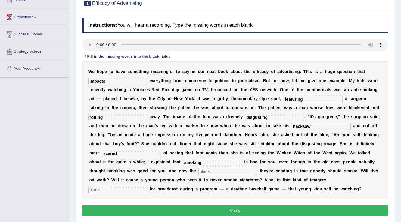
type input "s"
click at [217, 172] on input "text" at bounding box center [227, 171] width 59 height 7
type input "message"
click at [124, 189] on input "text" at bounding box center [117, 189] width 59 height 7
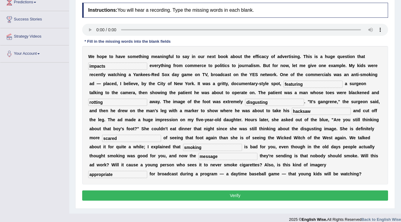
scroll to position [94, 0]
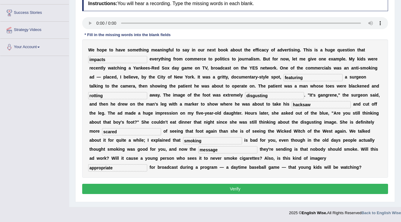
type input "appropriate"
click at [207, 189] on button "Verify" at bounding box center [235, 189] width 306 height 10
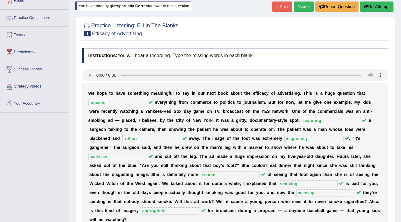
scroll to position [0, 0]
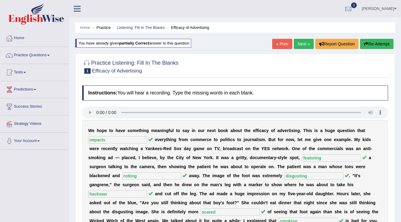
click at [298, 42] on link "Next »" at bounding box center [304, 44] width 20 height 10
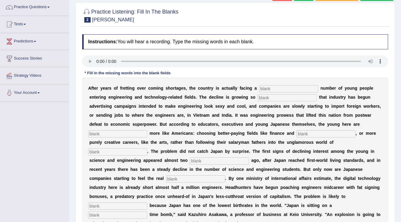
click at [279, 89] on input "text" at bounding box center [288, 88] width 59 height 7
type input "divindling"
click at [270, 97] on input "text" at bounding box center [287, 97] width 59 height 7
type input "drastic"
click at [285, 86] on input "divindling" at bounding box center [288, 88] width 59 height 7
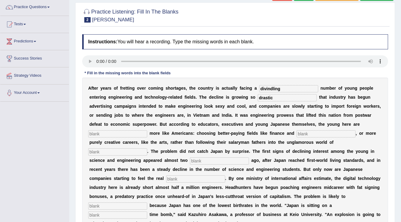
click at [117, 136] on input "text" at bounding box center [117, 133] width 59 height 7
type input "behaving"
click at [325, 133] on input "text" at bounding box center [326, 133] width 59 height 7
type input "medicine"
click at [142, 152] on input "text" at bounding box center [117, 151] width 59 height 7
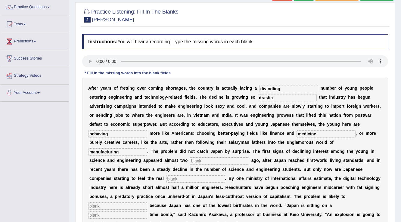
type input "manufacturing"
click at [207, 157] on input "text" at bounding box center [219, 160] width 59 height 7
type input "decads"
click at [179, 180] on input "text" at bounding box center [195, 179] width 59 height 7
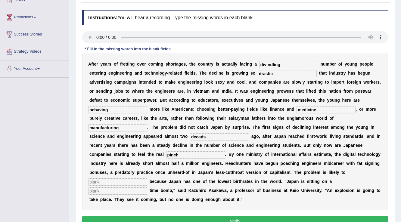
type input "pinch"
click at [123, 179] on input "text" at bounding box center [117, 182] width 59 height 7
type input "worsen"
click at [125, 190] on input "text" at bounding box center [117, 191] width 59 height 7
type input "demographic"
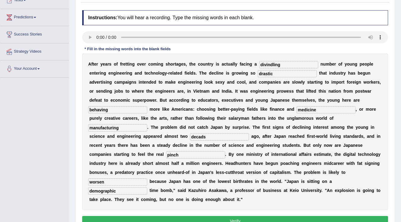
click at [277, 73] on input "drastic" at bounding box center [287, 73] width 59 height 7
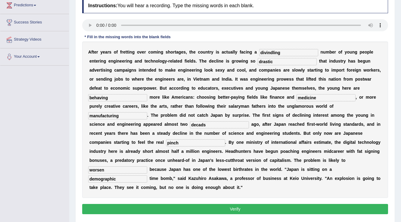
scroll to position [96, 0]
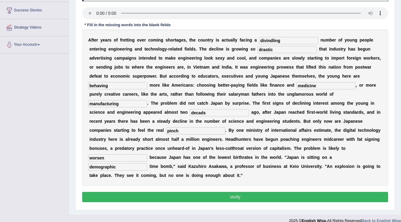
click at [237, 195] on button "Verify" at bounding box center [235, 197] width 306 height 10
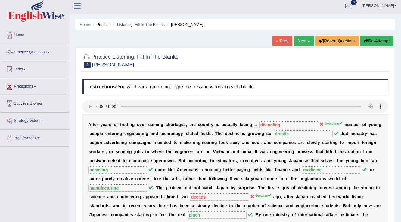
scroll to position [0, 0]
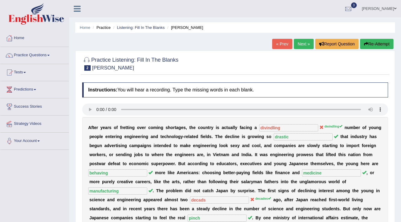
click at [380, 41] on button "Re-Attempt" at bounding box center [376, 44] width 33 height 10
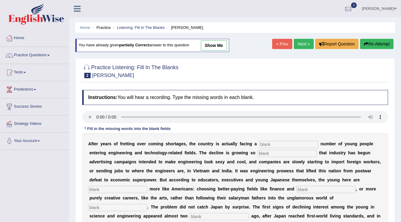
click at [271, 147] on input "text" at bounding box center [288, 144] width 59 height 7
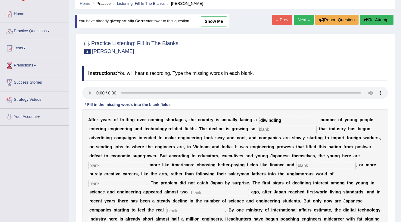
type input "diwindling"
click at [277, 129] on input "text" at bounding box center [287, 129] width 59 height 7
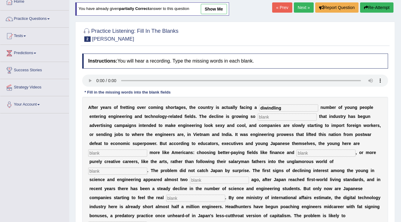
scroll to position [48, 0]
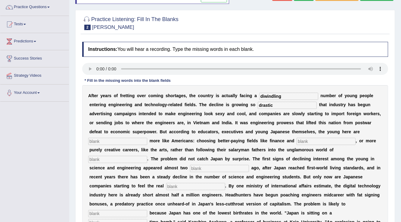
type input "drastic"
click at [129, 141] on input "text" at bounding box center [117, 141] width 59 height 7
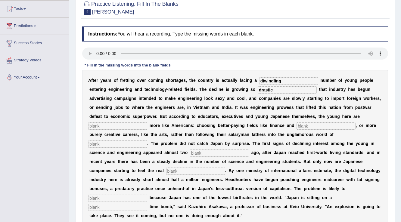
scroll to position [72, 0]
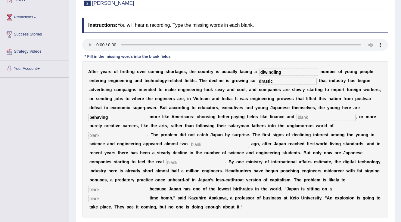
type input "behaving"
click at [312, 117] on input "text" at bounding box center [326, 117] width 59 height 7
type input "medicine"
click at [103, 135] on input "text" at bounding box center [117, 135] width 59 height 7
click at [212, 144] on input "text" at bounding box center [219, 144] width 59 height 7
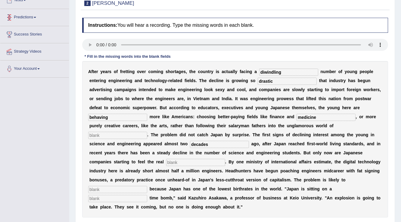
type input "decades"
click at [111, 132] on input "text" at bounding box center [117, 135] width 59 height 7
type input "manufacturing"
click at [198, 160] on input "text" at bounding box center [195, 162] width 59 height 7
type input "pinch"
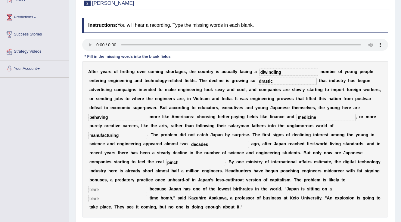
click at [126, 189] on input "text" at bounding box center [117, 189] width 59 height 7
type input "worsen"
click at [130, 196] on input "text" at bounding box center [117, 198] width 59 height 7
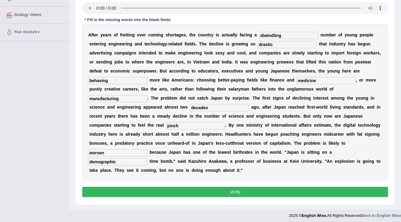
scroll to position [111, 0]
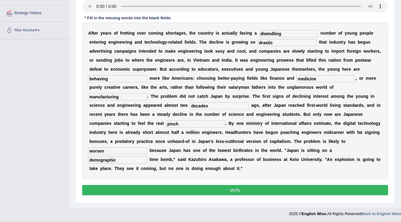
type input "demographic"
click at [270, 185] on button "Verify" at bounding box center [235, 190] width 306 height 10
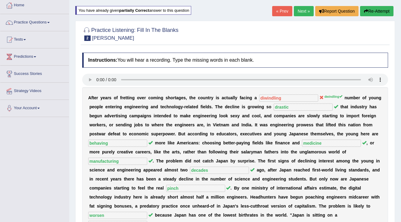
scroll to position [22, 0]
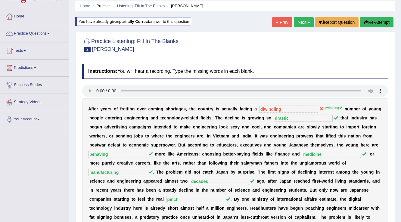
click at [372, 23] on button "Re-Attempt" at bounding box center [376, 22] width 33 height 10
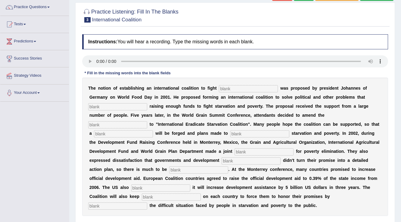
scroll to position [48, 0]
click at [243, 89] on input "text" at bounding box center [248, 88] width 59 height 7
type input "starvation"
click at [122, 105] on input "text" at bounding box center [117, 106] width 59 height 7
type input "abstract"
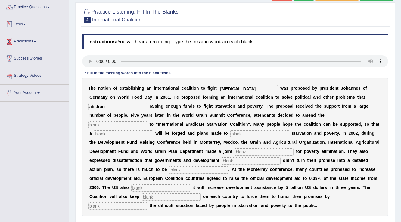
click at [135, 126] on input "text" at bounding box center [117, 124] width 59 height 7
type input "manufesto"
click at [139, 131] on input "text" at bounding box center [123, 133] width 59 height 7
type input "resolution"
click at [250, 132] on input "text" at bounding box center [259, 133] width 59 height 7
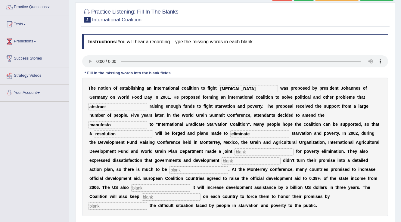
type input "eliminate"
click at [244, 151] on input "text" at bounding box center [264, 151] width 59 height 7
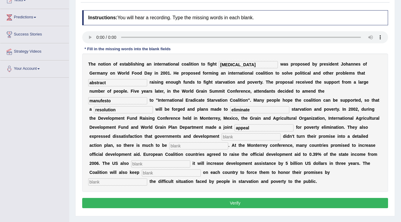
type input "appeal"
drag, startPoint x: 262, startPoint y: 134, endPoint x: 262, endPoint y: 130, distance: 3.6
click at [262, 134] on input "text" at bounding box center [251, 136] width 59 height 7
type input "partners"
click at [178, 146] on input "text" at bounding box center [198, 145] width 59 height 7
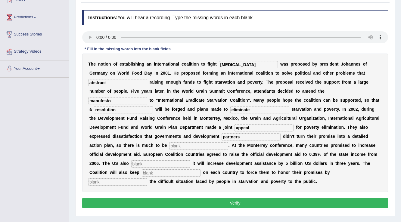
type input "e"
type input "desired"
click at [173, 165] on input "text" at bounding box center [160, 163] width 59 height 7
type input "announced"
click at [164, 172] on input "text" at bounding box center [171, 172] width 59 height 7
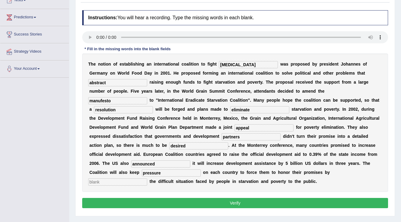
type input "pressure"
click at [144, 179] on input "text" at bounding box center [117, 182] width 59 height 7
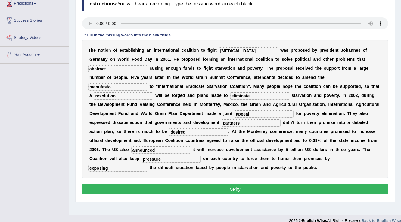
scroll to position [94, 0]
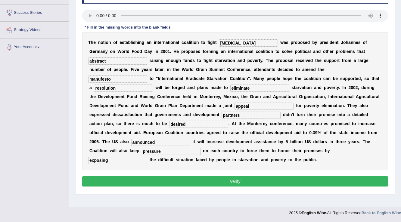
type input "exposing"
click at [252, 184] on button "Verify" at bounding box center [235, 181] width 306 height 10
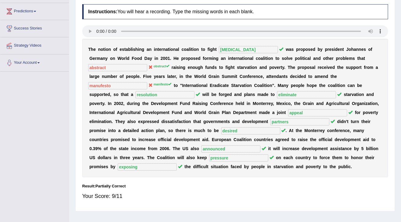
scroll to position [70, 0]
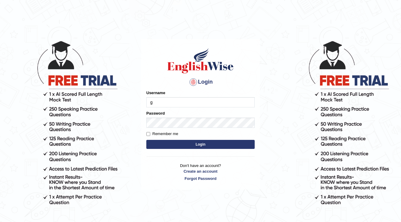
type input "Gasham"
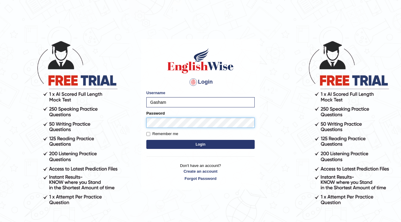
click at [146, 140] on button "Login" at bounding box center [200, 144] width 108 height 9
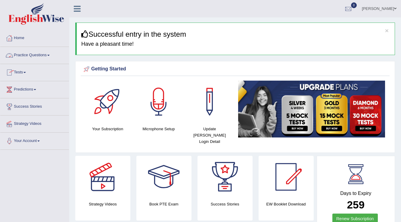
click at [47, 57] on link "Practice Questions" at bounding box center [34, 54] width 69 height 15
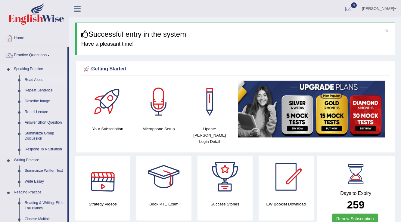
click at [29, 82] on link "Read Aloud" at bounding box center [44, 80] width 45 height 11
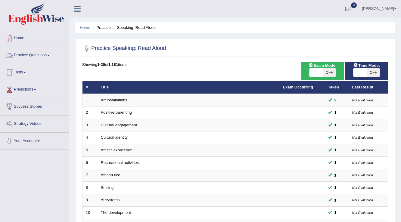
click at [42, 56] on link "Practice Questions" at bounding box center [34, 54] width 69 height 15
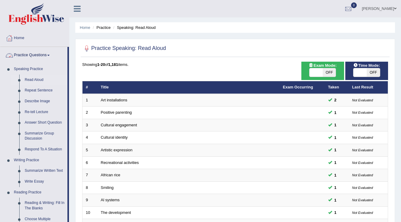
click at [32, 53] on link "Practice Questions" at bounding box center [33, 54] width 67 height 15
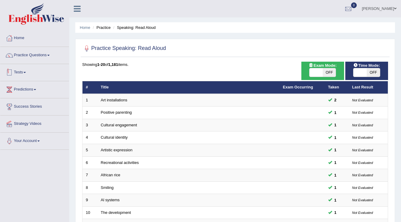
click at [23, 71] on link "Tests" at bounding box center [34, 71] width 69 height 15
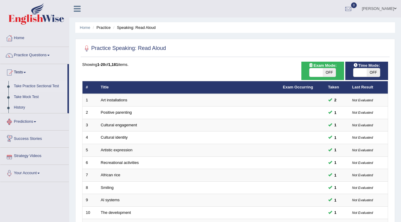
click at [26, 85] on link "Take Practice Sectional Test" at bounding box center [39, 86] width 56 height 11
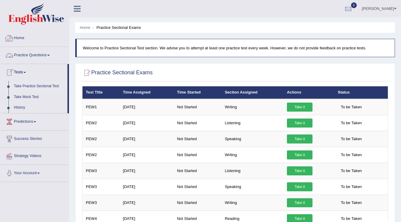
click at [47, 52] on link "Practice Questions" at bounding box center [34, 54] width 69 height 15
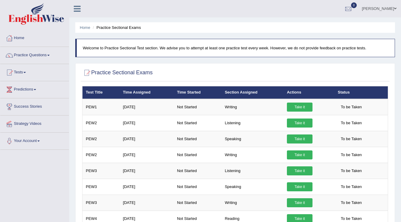
click at [47, 52] on link "Practice Questions" at bounding box center [34, 54] width 69 height 15
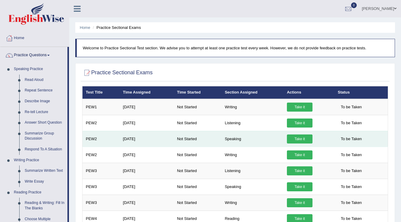
click at [294, 138] on link "Take it" at bounding box center [300, 139] width 26 height 9
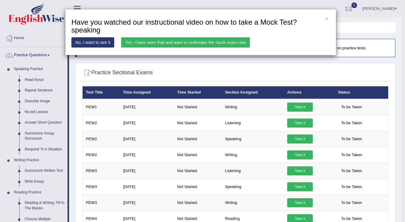
click at [135, 43] on link "Yes, I have seen that and want to undertake the mock exam now" at bounding box center [185, 42] width 129 height 10
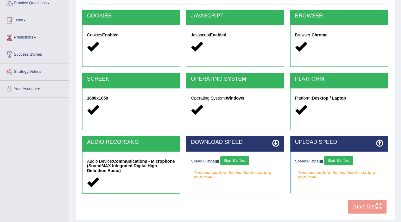
scroll to position [46, 0]
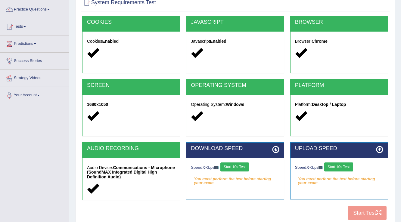
click at [236, 167] on button "Start 10s Test" at bounding box center [234, 167] width 29 height 9
click at [343, 164] on button "Start 10s Test" at bounding box center [338, 167] width 29 height 9
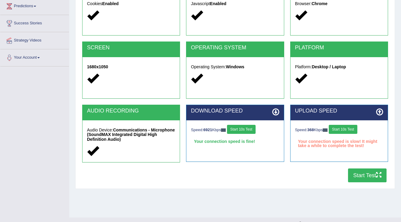
scroll to position [94, 0]
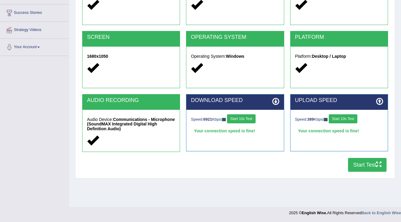
click at [356, 163] on button "Start Test" at bounding box center [367, 165] width 39 height 14
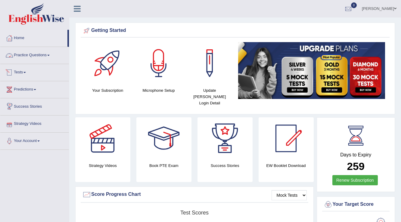
click at [50, 57] on link "Practice Questions" at bounding box center [34, 54] width 69 height 15
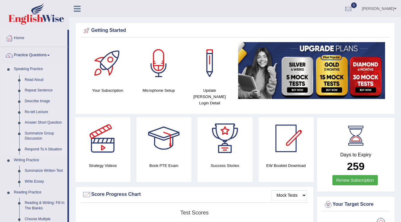
click at [32, 150] on link "Respond To A Situation" at bounding box center [44, 149] width 45 height 11
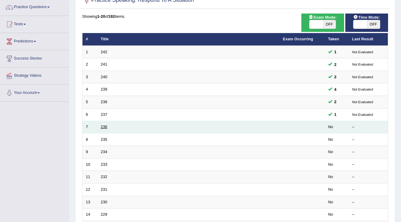
click at [104, 128] on link "236" at bounding box center [104, 127] width 7 height 5
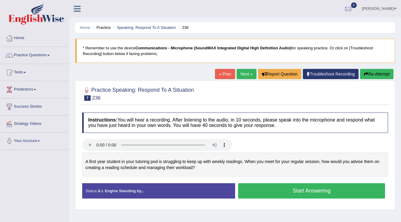
scroll to position [24, 0]
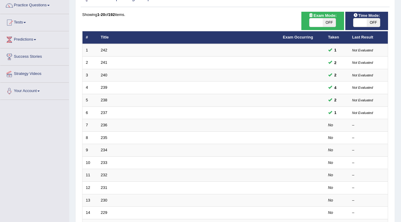
click at [363, 22] on span at bounding box center [359, 22] width 13 height 8
checkbox input "true"
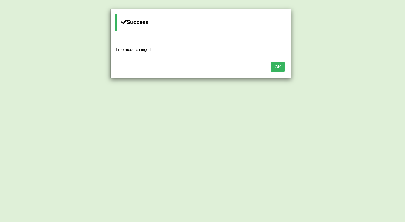
click at [277, 69] on button "OK" at bounding box center [278, 67] width 14 height 10
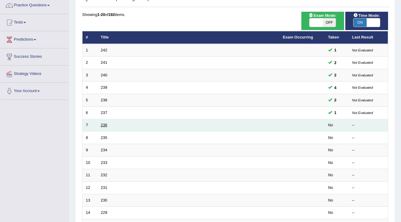
click at [102, 123] on link "236" at bounding box center [104, 125] width 7 height 5
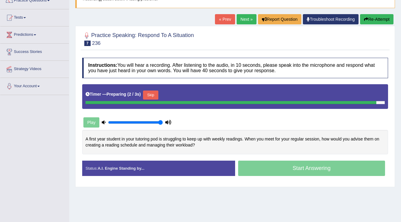
scroll to position [72, 0]
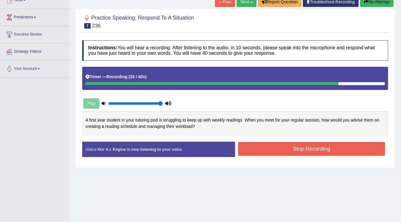
click at [301, 146] on button "Stop Recording" at bounding box center [311, 149] width 147 height 14
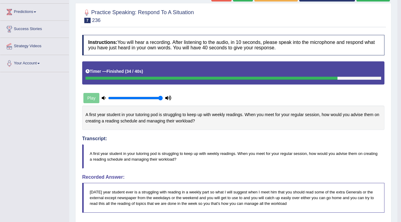
scroll to position [48, 0]
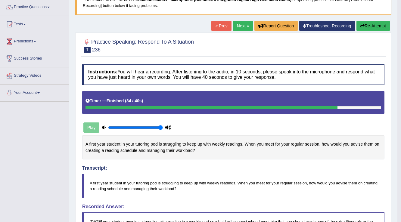
click at [245, 27] on link "Next »" at bounding box center [243, 26] width 20 height 10
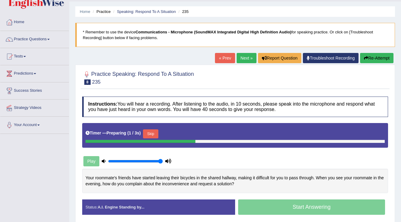
scroll to position [48, 0]
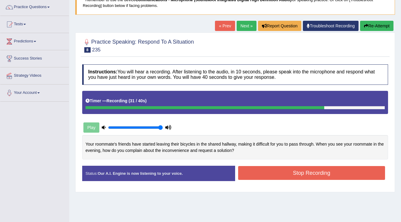
click at [286, 177] on button "Stop Recording" at bounding box center [311, 173] width 147 height 14
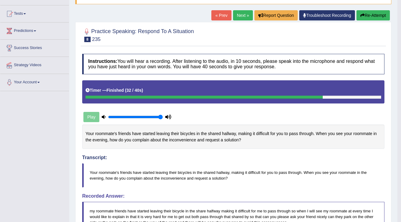
scroll to position [0, 0]
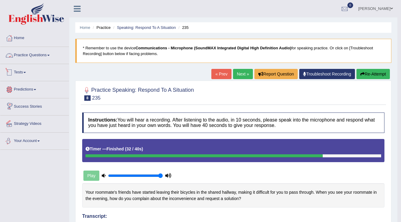
click at [31, 56] on link "Practice Questions" at bounding box center [34, 54] width 69 height 15
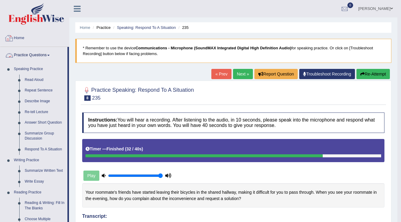
click at [20, 37] on link "Home" at bounding box center [34, 37] width 69 height 15
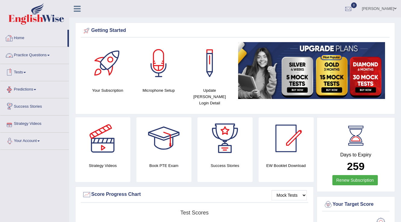
click at [47, 52] on link "Practice Questions" at bounding box center [34, 54] width 69 height 15
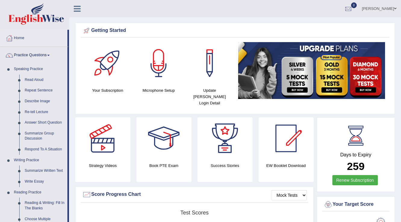
click at [369, 9] on link "Gasham Gasham" at bounding box center [379, 8] width 44 height 16
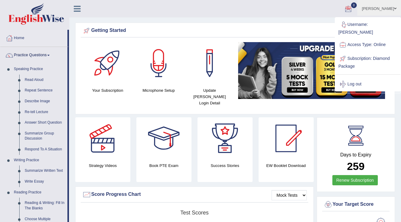
click at [351, 78] on link "Log out" at bounding box center [367, 84] width 65 height 14
